Goal: Transaction & Acquisition: Purchase product/service

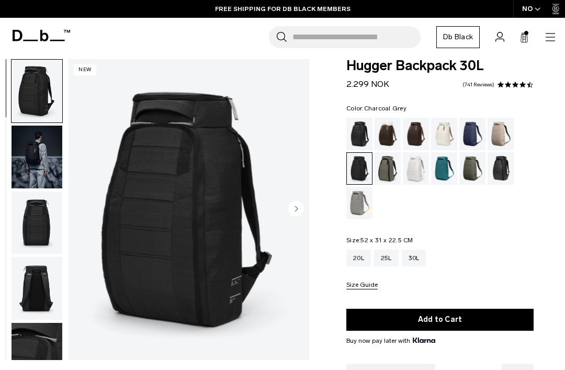
scroll to position [14, 0]
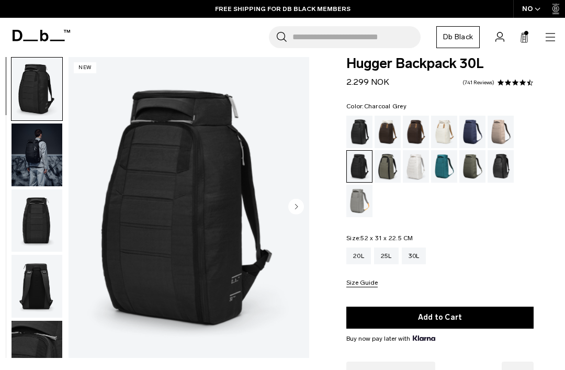
click at [389, 127] on div "Cappuccino" at bounding box center [388, 132] width 27 height 32
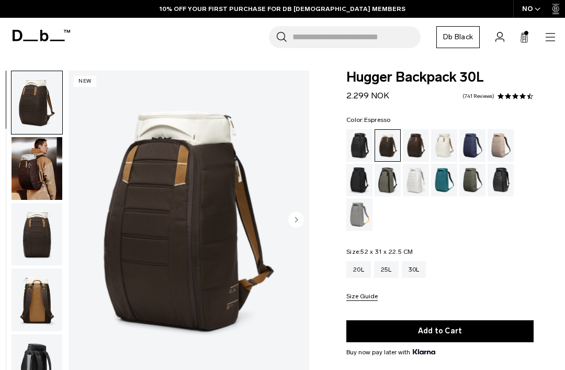
click at [417, 146] on div "Espresso" at bounding box center [416, 145] width 27 height 32
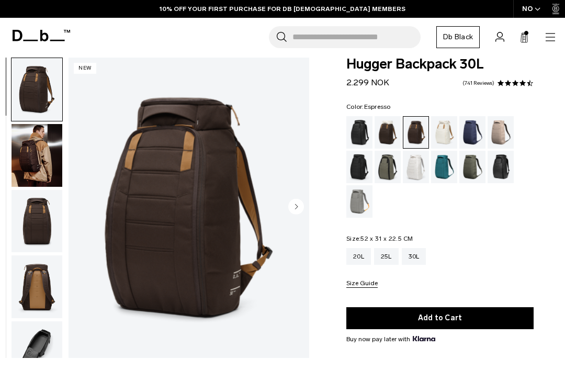
scroll to position [14, 0]
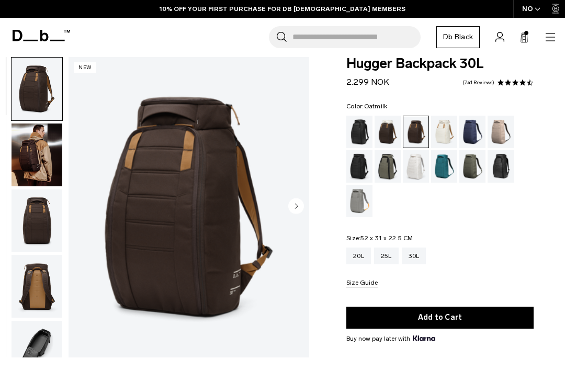
click at [444, 131] on div "Oatmilk" at bounding box center [444, 132] width 27 height 32
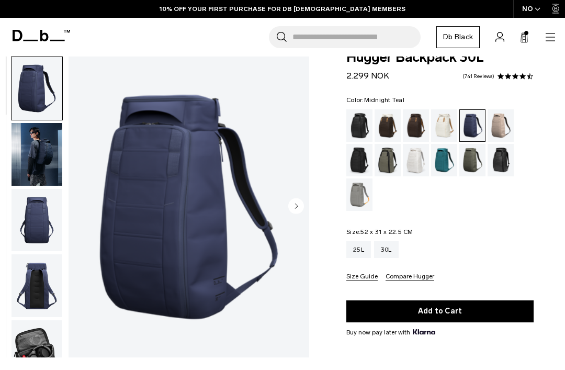
scroll to position [25, 0]
